Goal: Task Accomplishment & Management: Complete application form

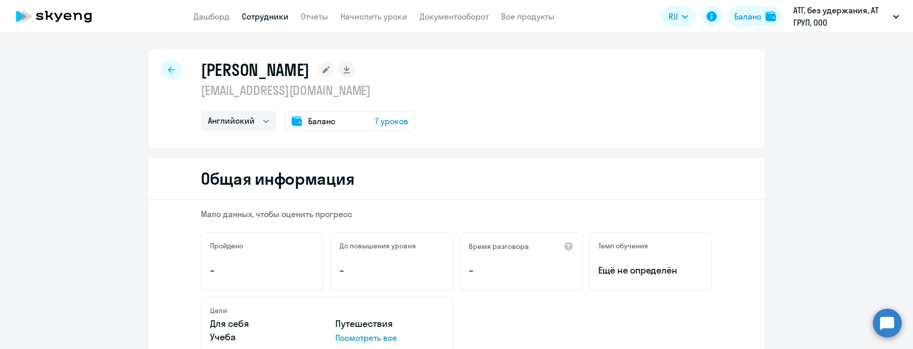
select select "english"
click at [871, 9] on p "АТГ, без удержания, АТ ГРУП, ООО" at bounding box center [841, 16] width 96 height 25
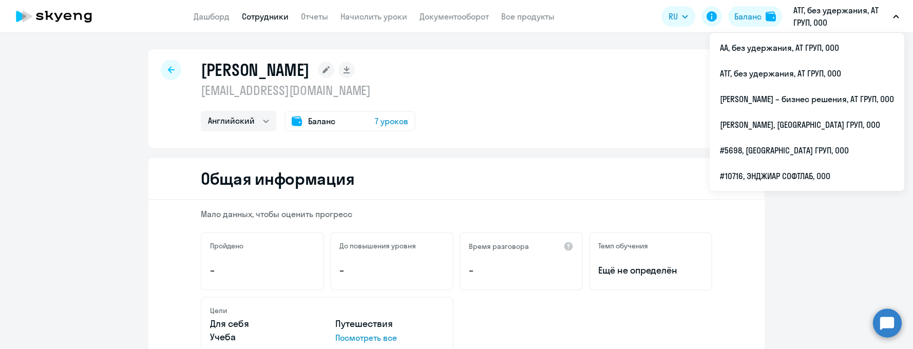
click at [252, 15] on link "Сотрудники" at bounding box center [265, 16] width 47 height 10
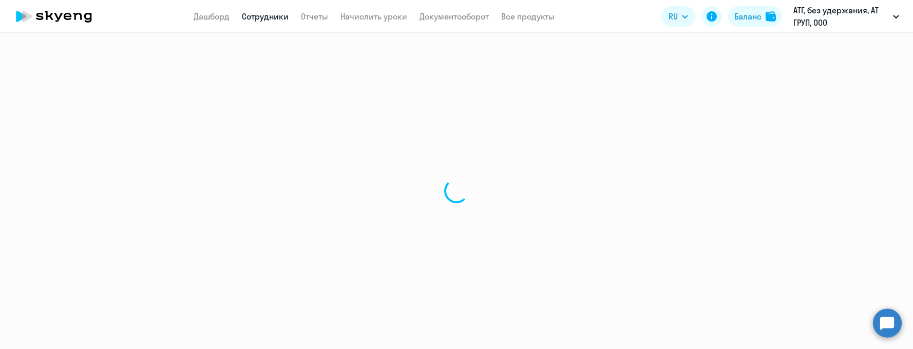
select select "30"
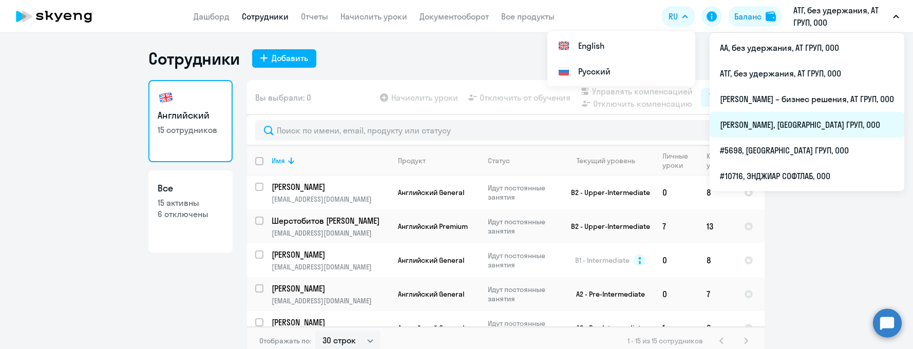
click at [744, 121] on li "[PERSON_NAME], [GEOGRAPHIC_DATA] ГРУП, ООО" at bounding box center [807, 125] width 195 height 26
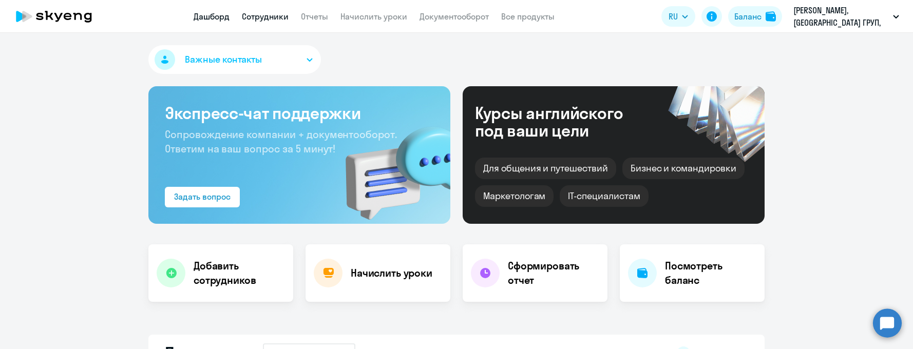
click at [278, 17] on link "Сотрудники" at bounding box center [265, 16] width 47 height 10
select select "30"
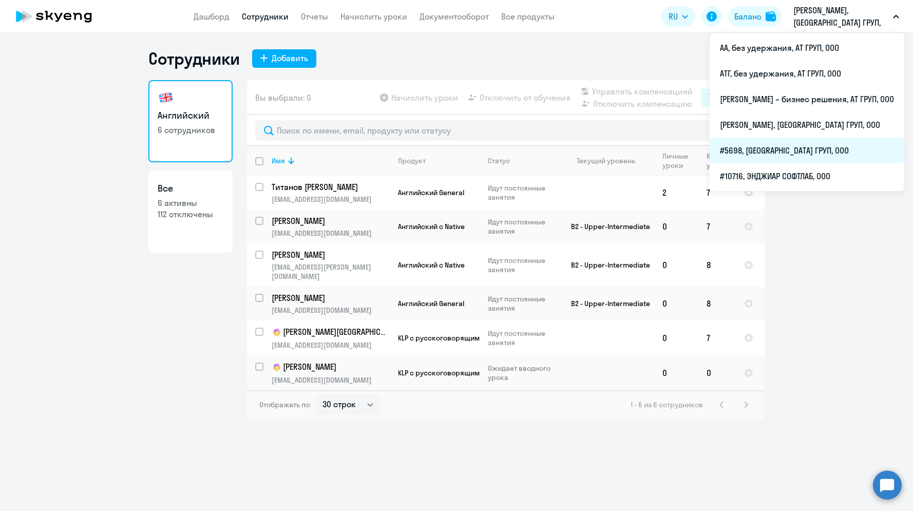
click at [749, 151] on li "#5698, [GEOGRAPHIC_DATA] ГРУП, ООО" at bounding box center [807, 151] width 195 height 26
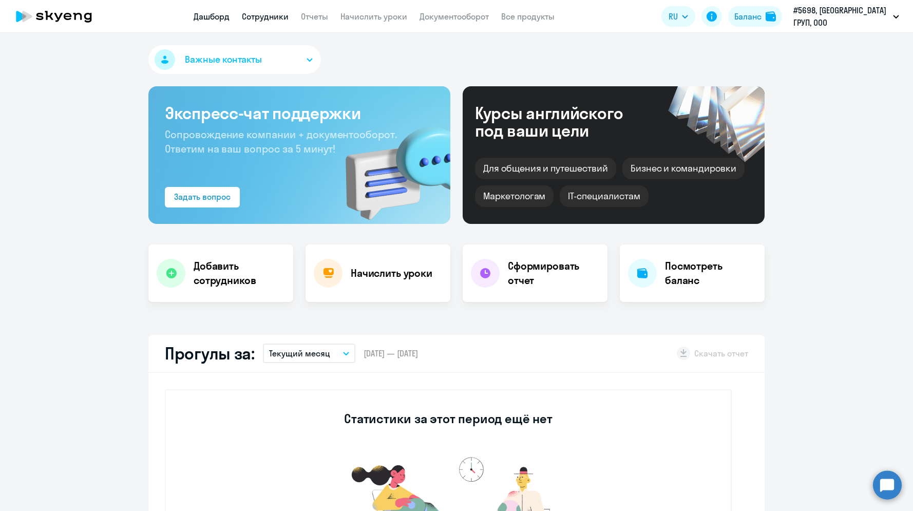
click at [278, 16] on link "Сотрудники" at bounding box center [265, 16] width 47 height 10
select select "30"
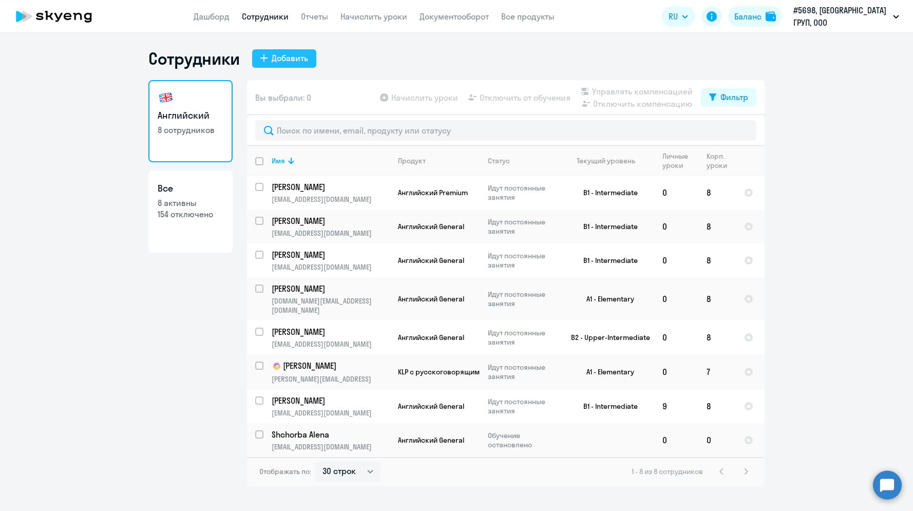
click at [288, 58] on div "Добавить" at bounding box center [290, 58] width 36 height 12
select select "english_adult_not_native_speaker"
select select "3"
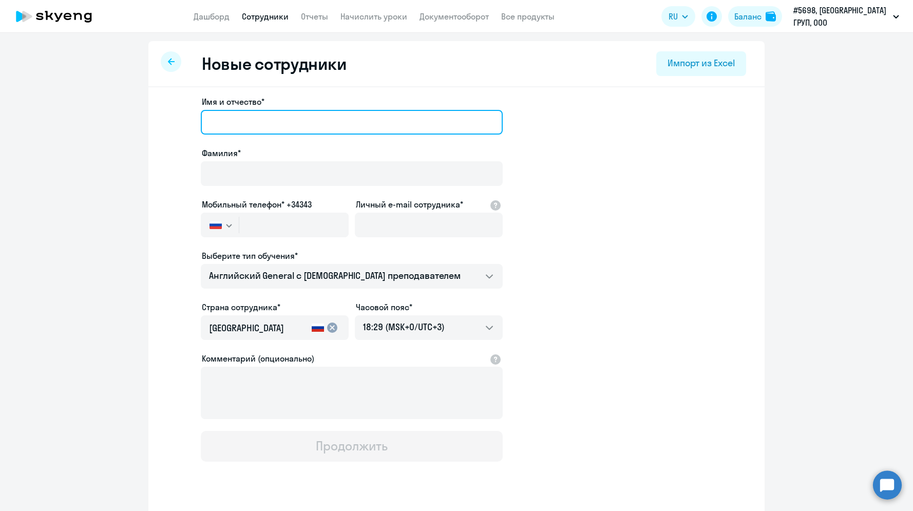
click at [248, 115] on input "Имя и отчество*" at bounding box center [352, 122] width 302 height 25
type input "[PERSON_NAME]"
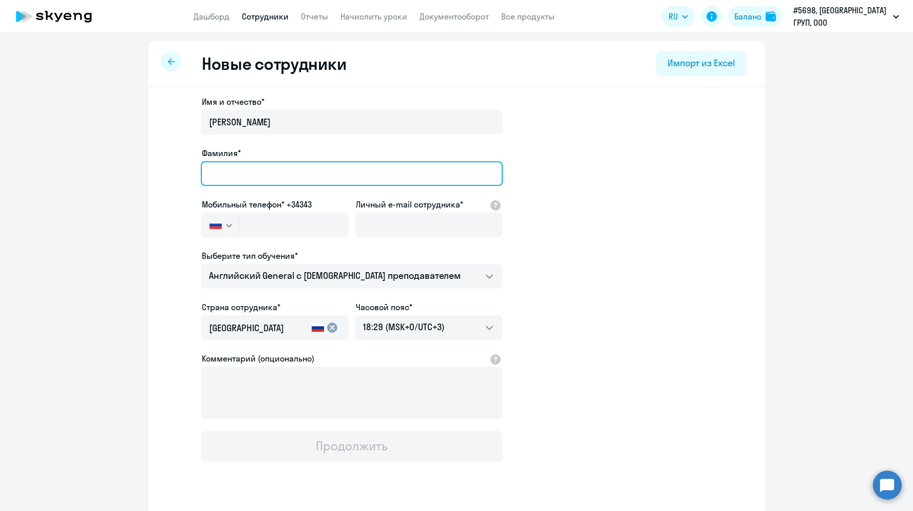
click at [237, 167] on input "Фамилия*" at bounding box center [352, 173] width 302 height 25
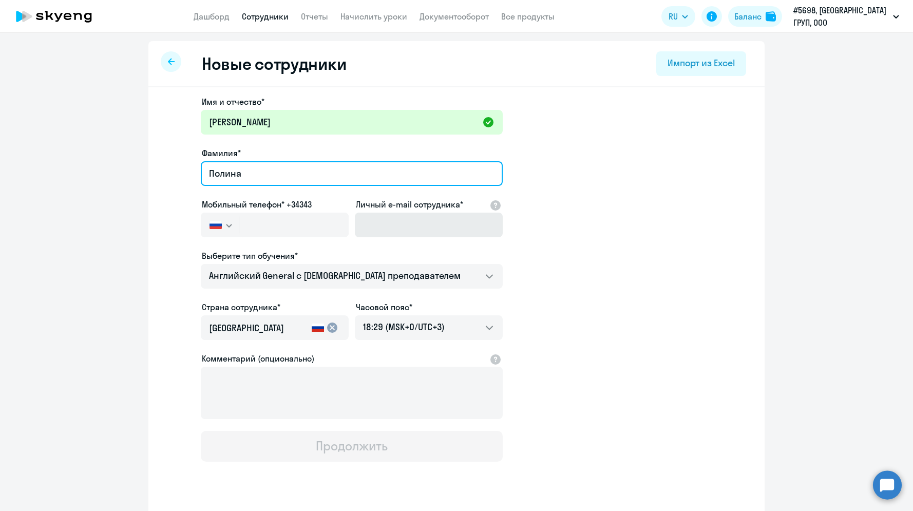
type input "Полина"
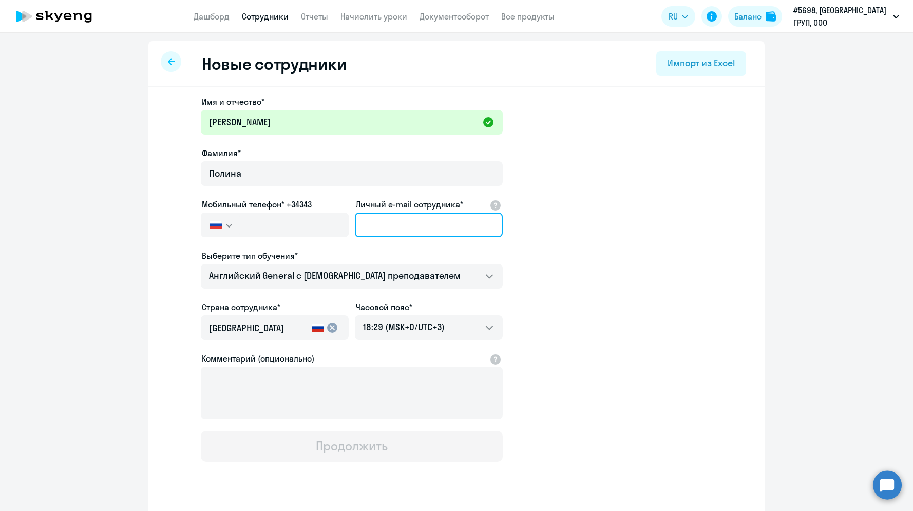
click at [381, 222] on input "Личный e-mail сотрудника*" at bounding box center [429, 225] width 148 height 25
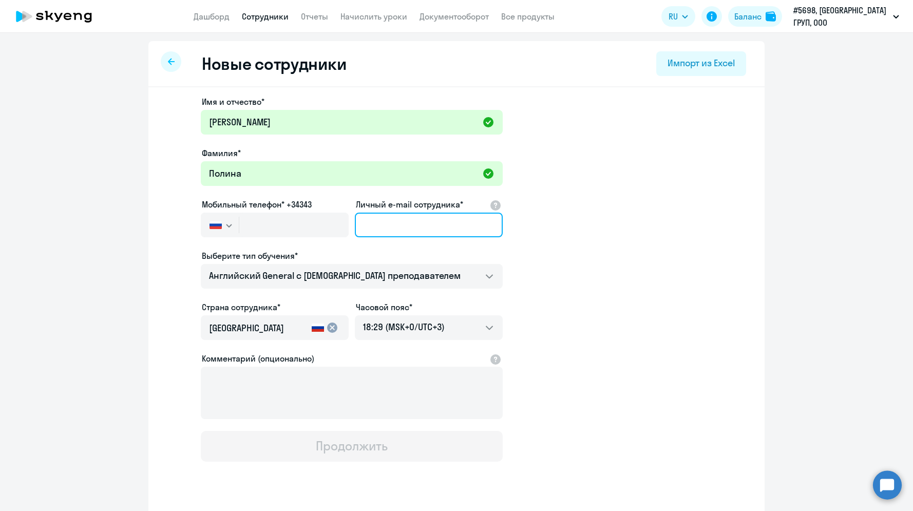
paste input "[EMAIL_ADDRESS][DOMAIN_NAME] [PHONE_NUMBER]"
drag, startPoint x: 427, startPoint y: 225, endPoint x: 494, endPoint y: 222, distance: 66.8
click at [494, 222] on input "[EMAIL_ADDRESS][DOMAIN_NAME] [PHONE_NUMBER]" at bounding box center [429, 225] width 148 height 25
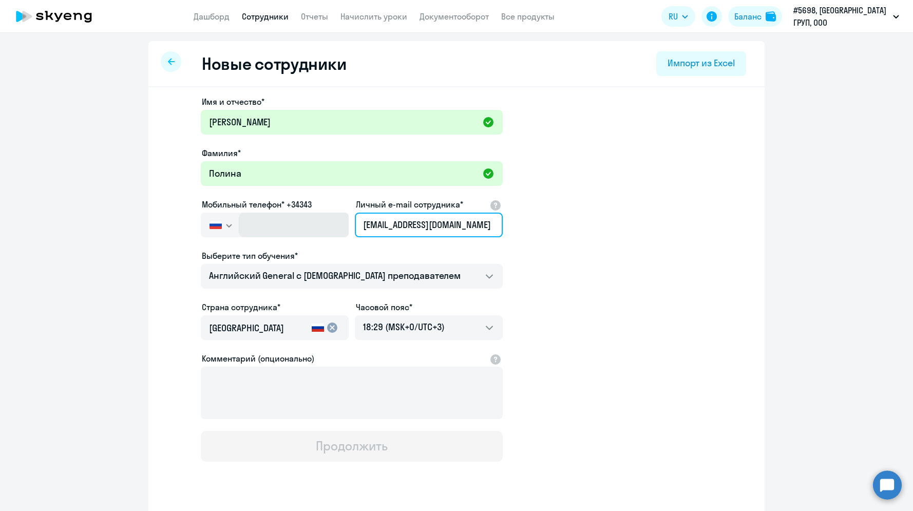
type input "[EMAIL_ADDRESS][DOMAIN_NAME]"
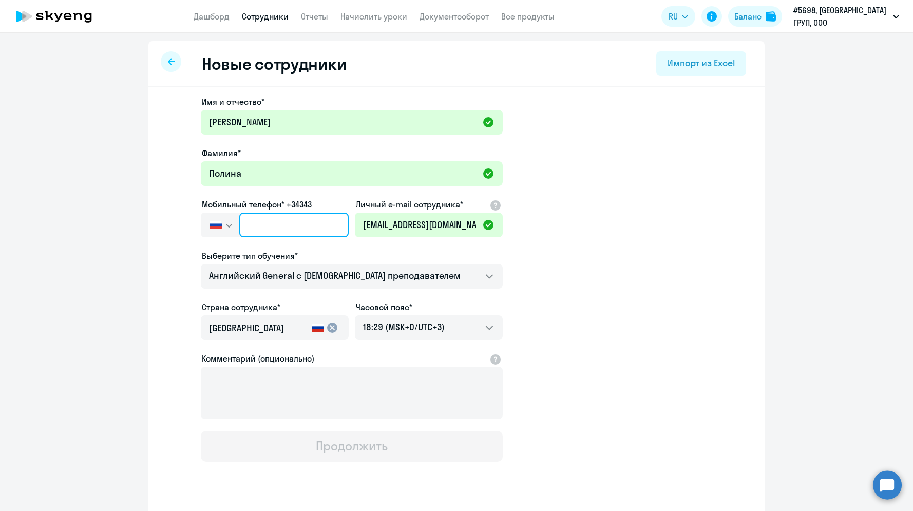
click at [252, 225] on input "text" at bounding box center [293, 225] width 109 height 25
paste input "[PHONE_NUMBER]"
type input "[PHONE_NUMBER]"
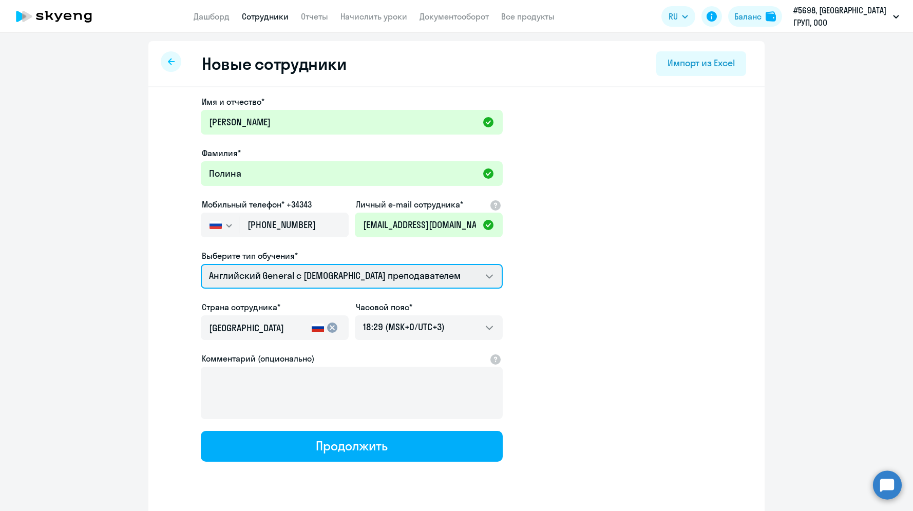
click at [315, 275] on select "Премиум [DEMOGRAPHIC_DATA] с русскоговорящим преподавателем Английский General …" at bounding box center [352, 276] width 302 height 25
select select "english_adult_not_native_speaker_premium"
click at [201, 264] on select "Премиум [DEMOGRAPHIC_DATA] с русскоговорящим преподавателем Английский General …" at bounding box center [352, 276] width 302 height 25
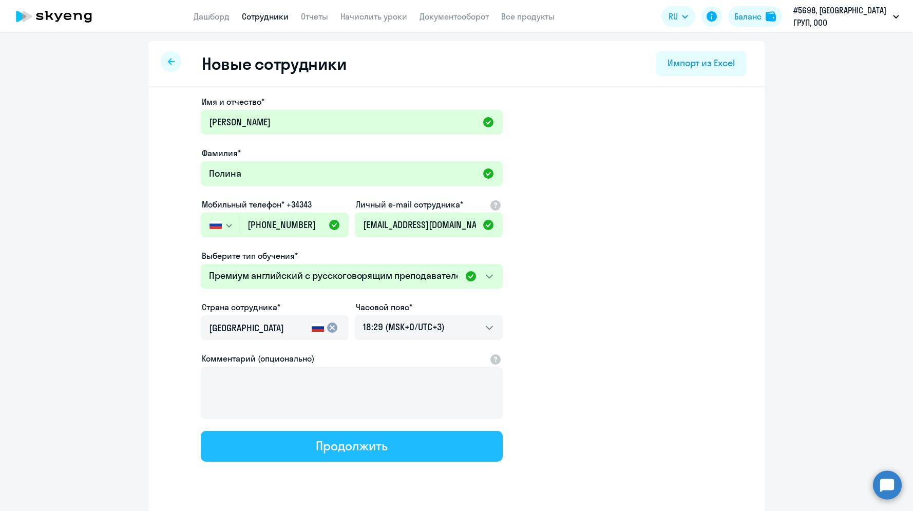
click at [317, 349] on div "Продолжить" at bounding box center [351, 446] width 71 height 16
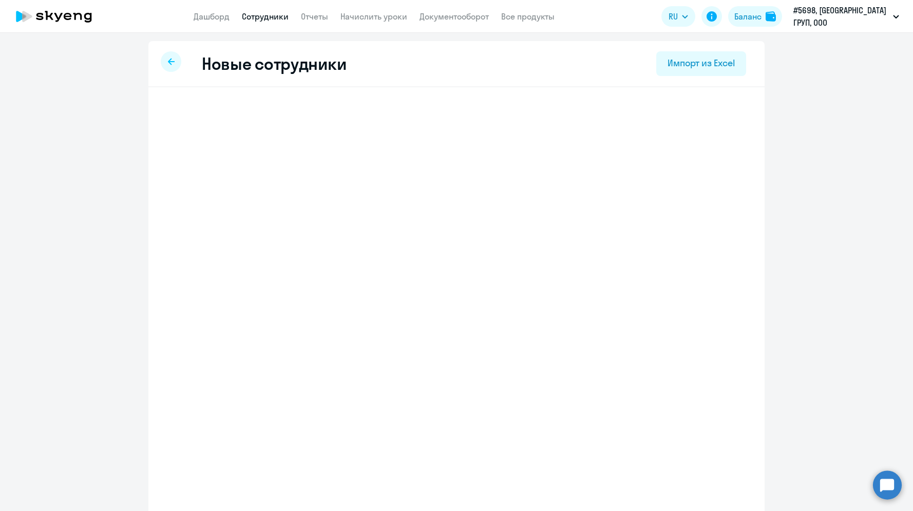
select select "english_adult_not_native_speaker_premium"
select select "3"
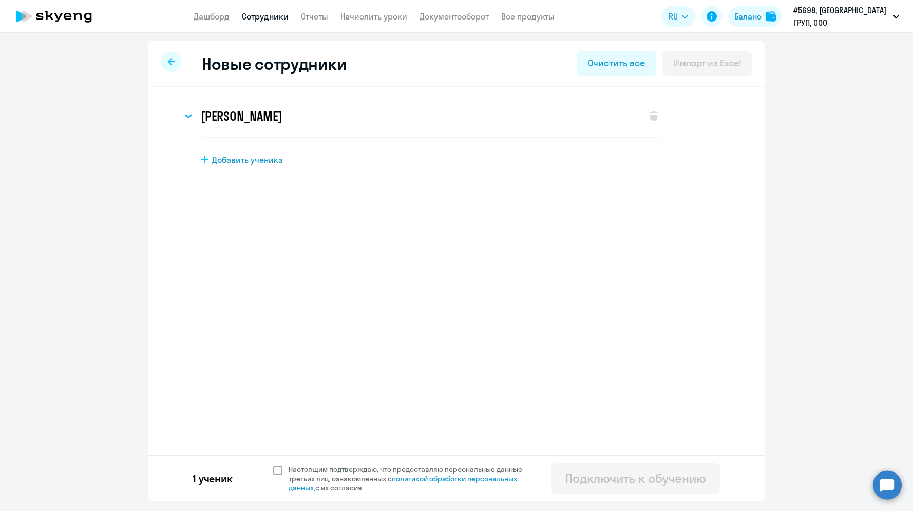
click at [273, 349] on label "Настоящим подтверждаю, что предоставляю персональные данные третьих лиц, ознако…" at bounding box center [403, 479] width 261 height 28
click at [278, 349] on span at bounding box center [277, 470] width 9 height 9
click at [273, 349] on input "Настоящим подтверждаю, что предоставляю персональные данные третьих лиц, ознако…" at bounding box center [273, 464] width 1 height 1
checkbox input "true"
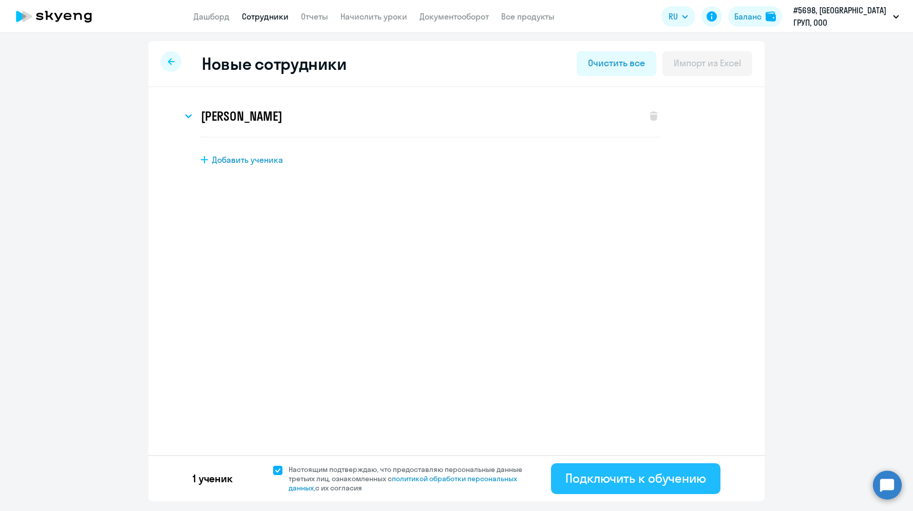
click at [584, 349] on div "Подключить к обучению" at bounding box center [635, 478] width 141 height 16
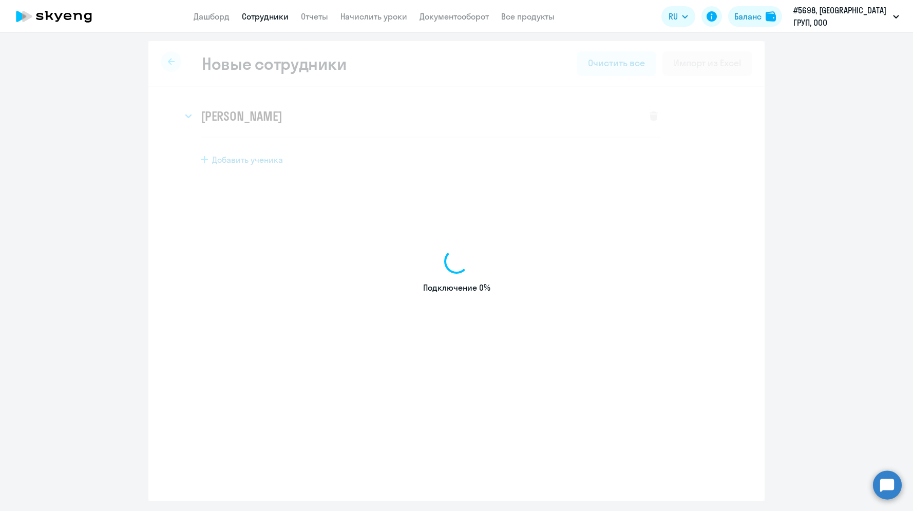
select select "english_adult_not_native_speaker"
select select "3"
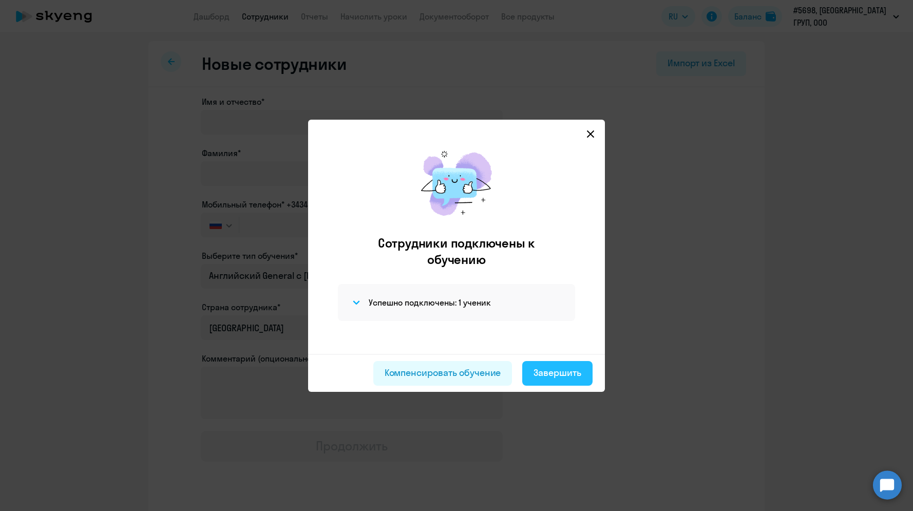
click at [569, 349] on button "Завершить" at bounding box center [557, 373] width 70 height 25
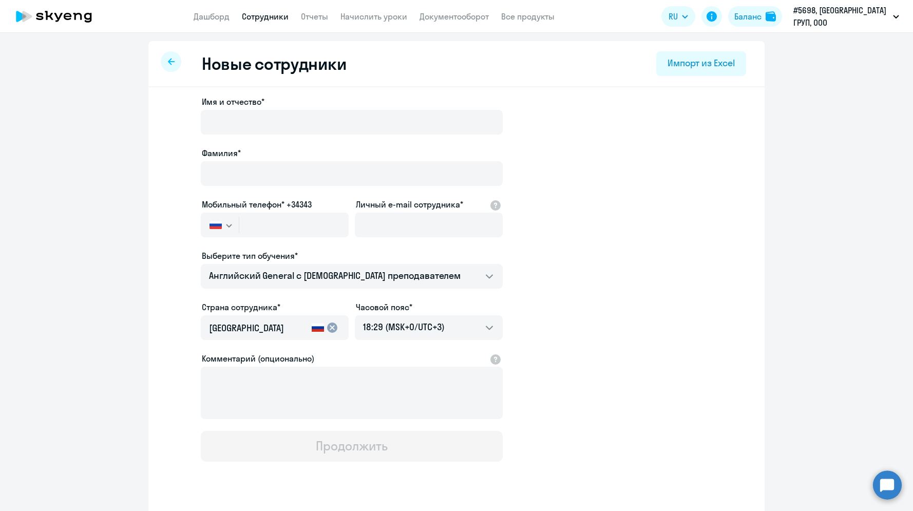
select select "30"
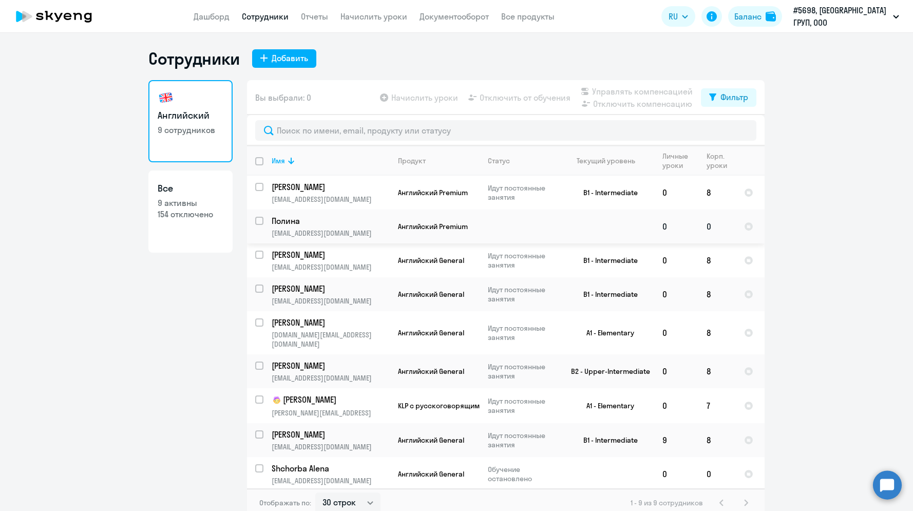
click at [260, 222] on input "select row 38696725" at bounding box center [265, 227] width 21 height 21
checkbox input "true"
click at [429, 102] on span "Начислить уроки" at bounding box center [424, 97] width 67 height 12
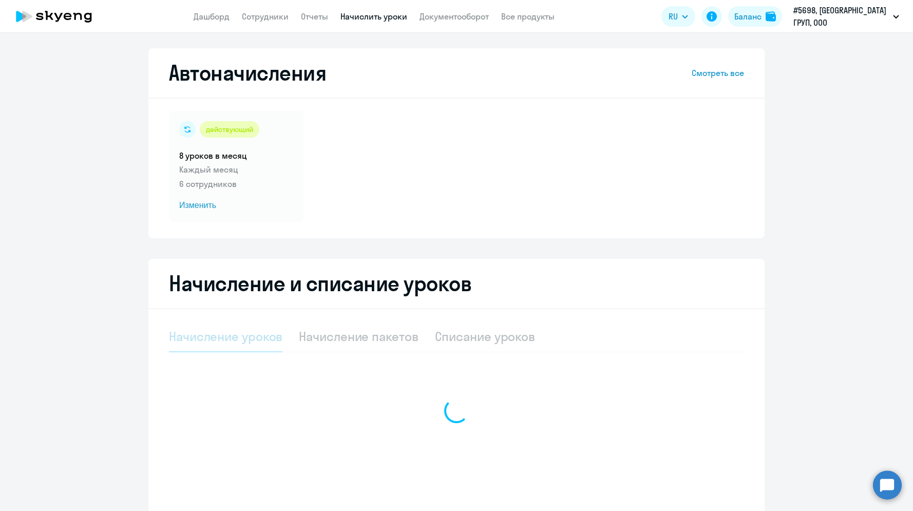
select select "10"
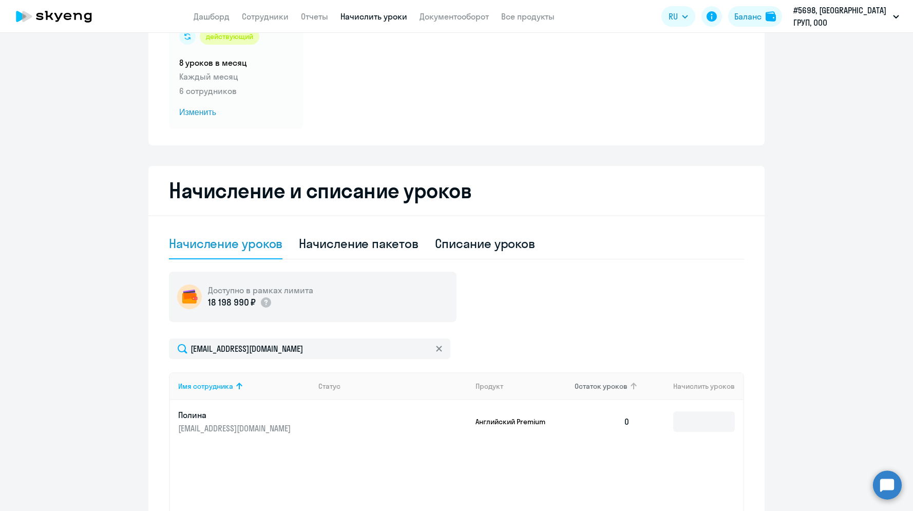
scroll to position [195, 0]
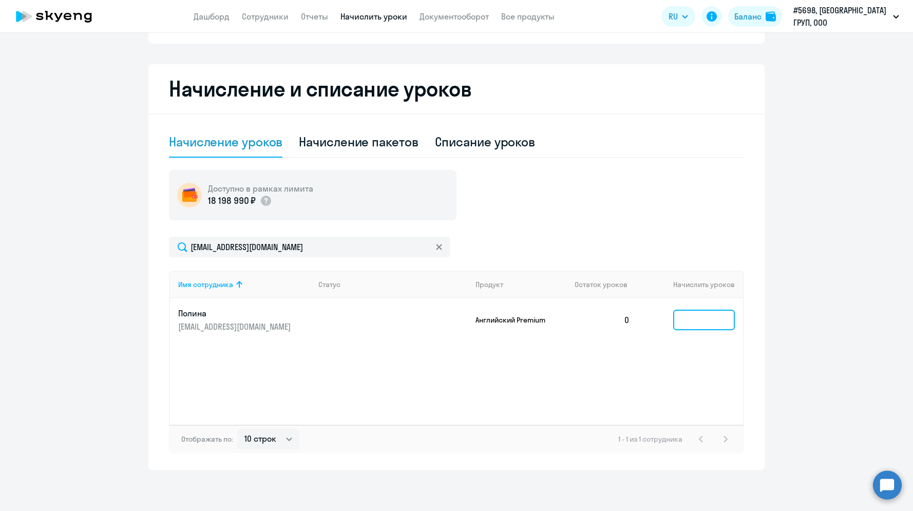
click at [679, 322] on input at bounding box center [704, 320] width 62 height 21
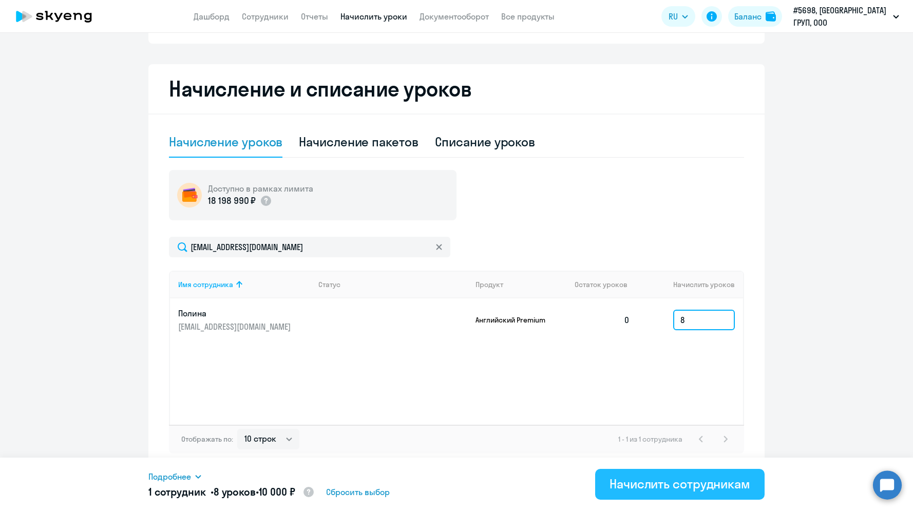
type input "8"
click at [683, 349] on div "Начислить сотрудникам" at bounding box center [680, 484] width 141 height 16
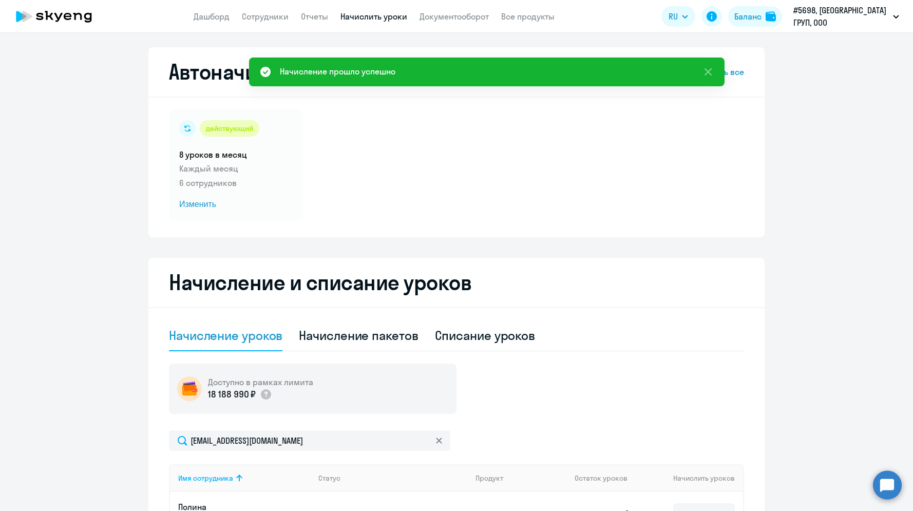
scroll to position [0, 0]
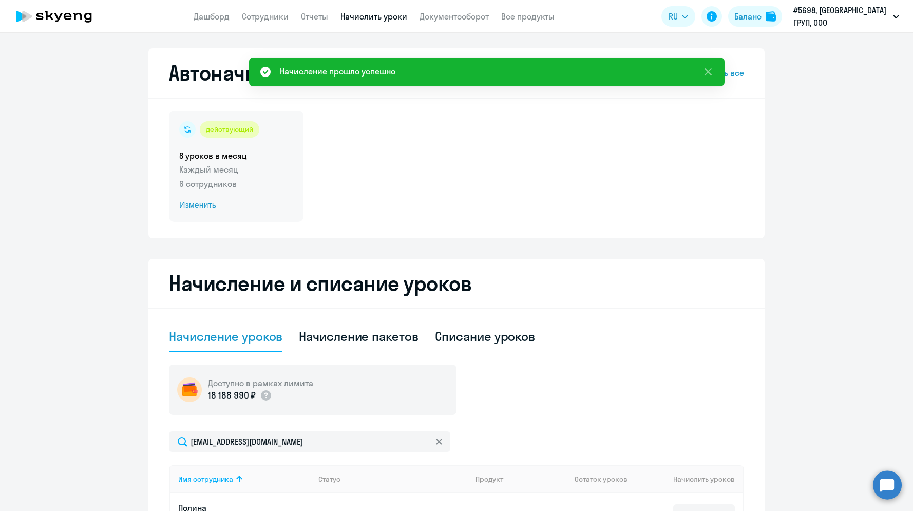
click at [189, 211] on span "Изменить" at bounding box center [236, 205] width 114 height 12
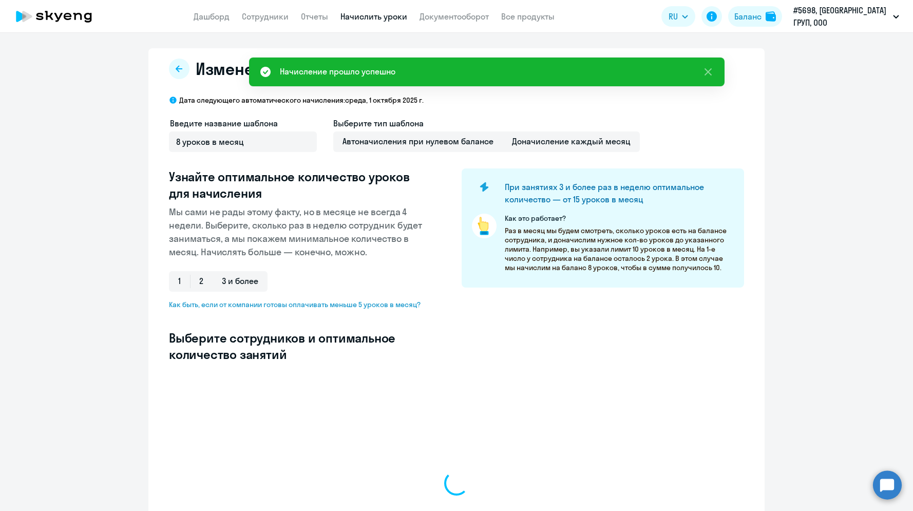
select select "10"
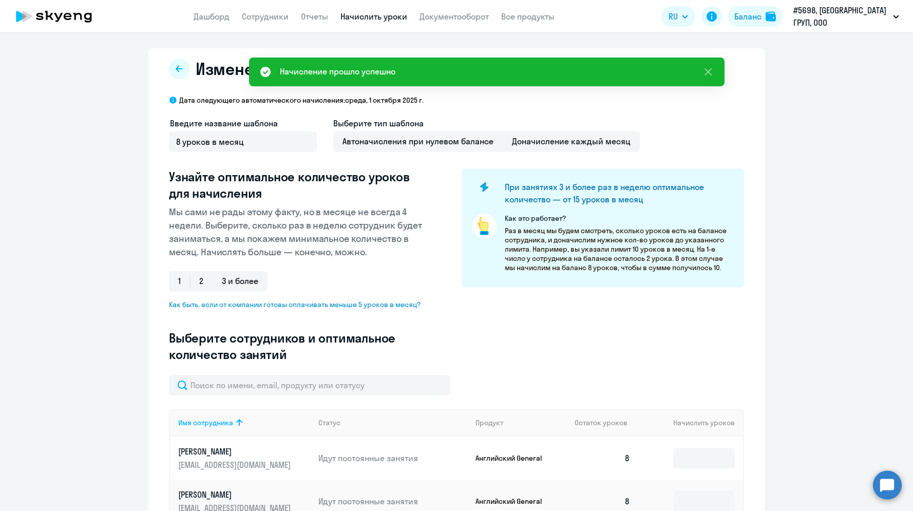
type input "8"
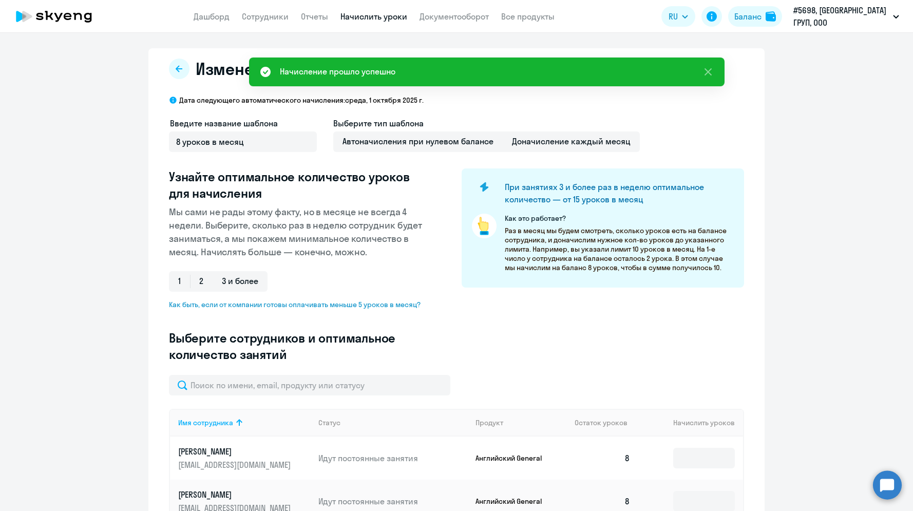
type input "8"
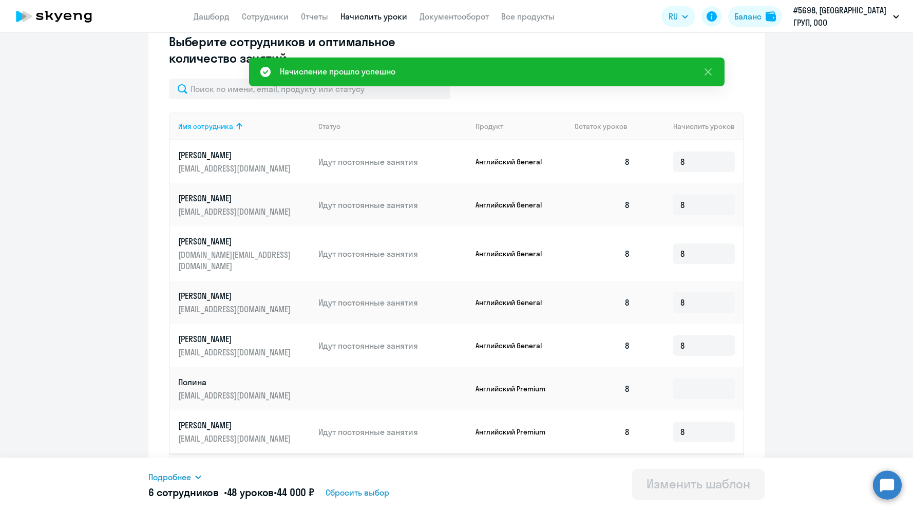
scroll to position [314, 0]
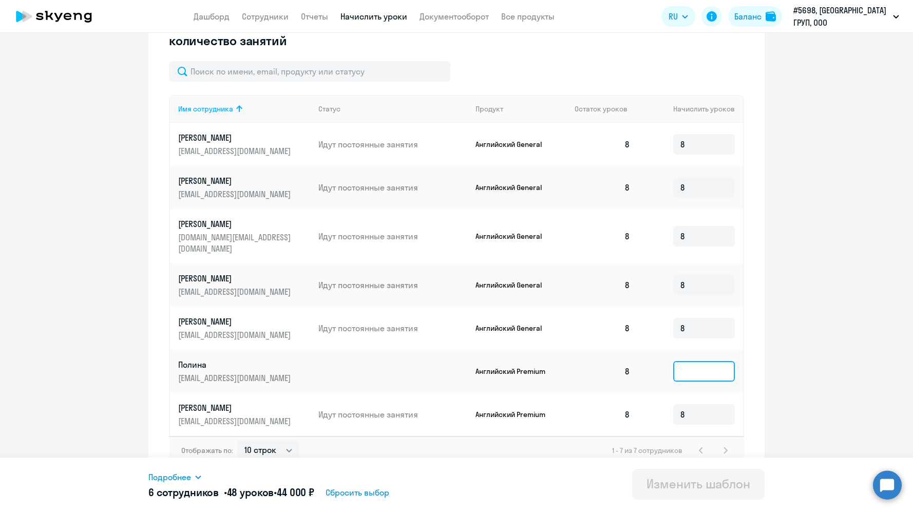
click at [708, 349] on input at bounding box center [704, 371] width 62 height 21
type input "8"
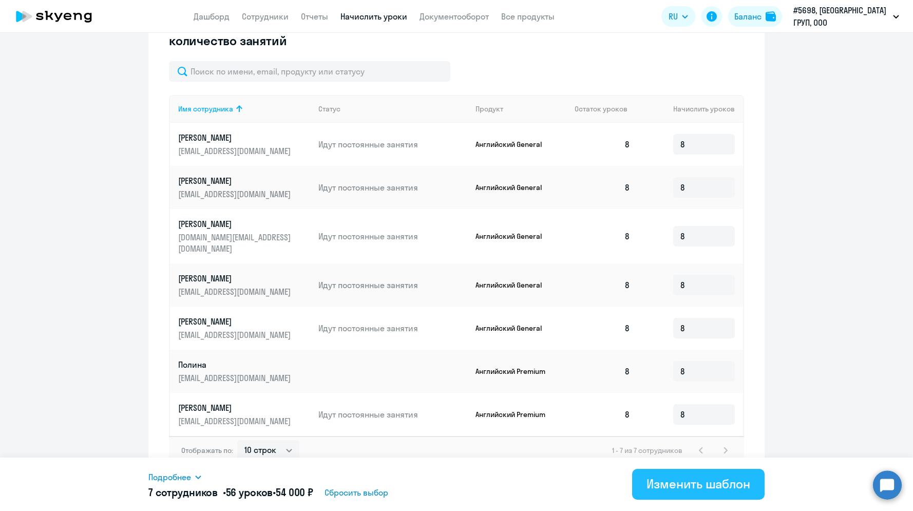
click at [694, 349] on div "Изменить шаблон" at bounding box center [699, 484] width 104 height 16
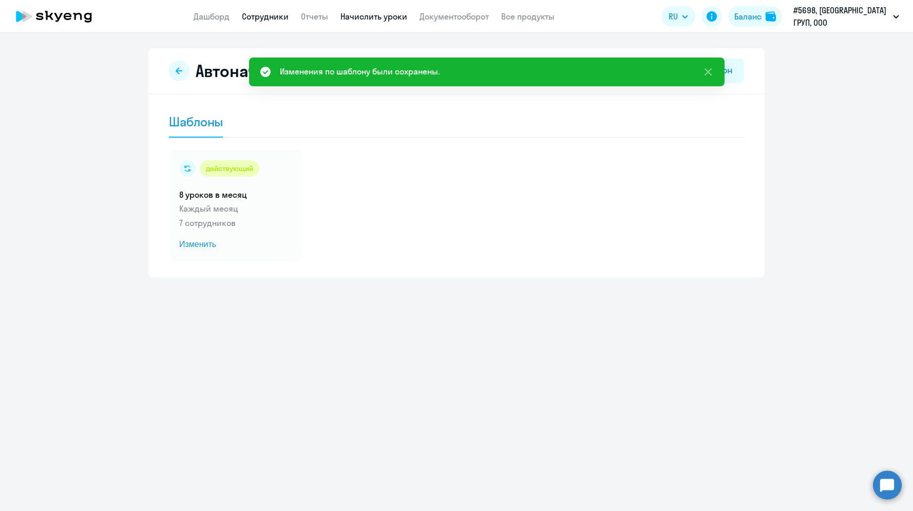
click at [267, 21] on link "Сотрудники" at bounding box center [265, 16] width 47 height 10
select select "30"
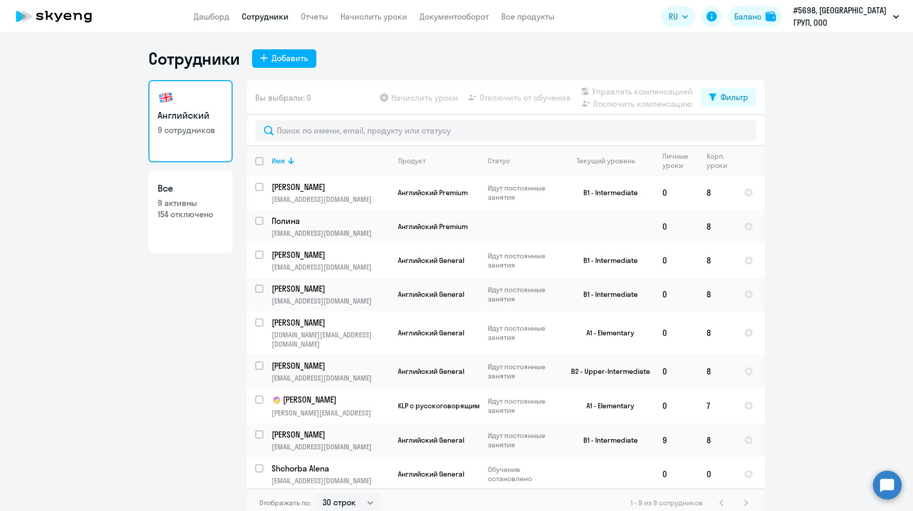
click at [446, 61] on div "Сотрудники Добавить" at bounding box center [456, 58] width 616 height 21
